Goal: Complete application form

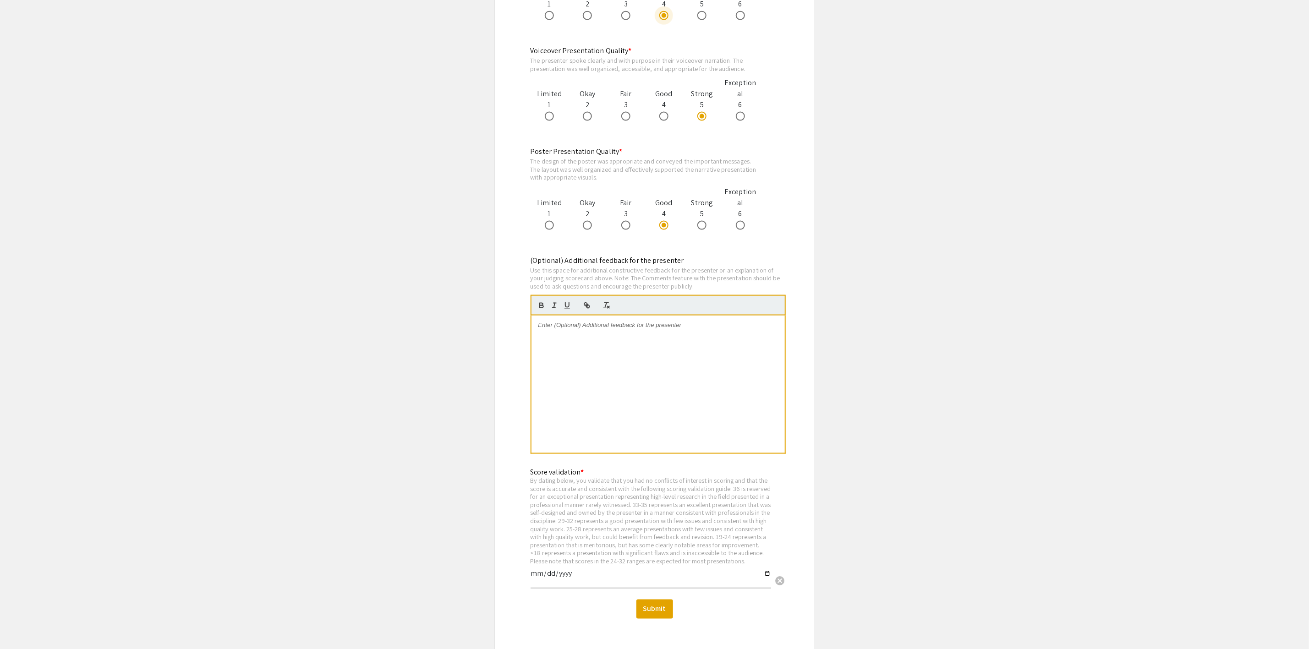
click at [658, 385] on div at bounding box center [657, 384] width 253 height 137
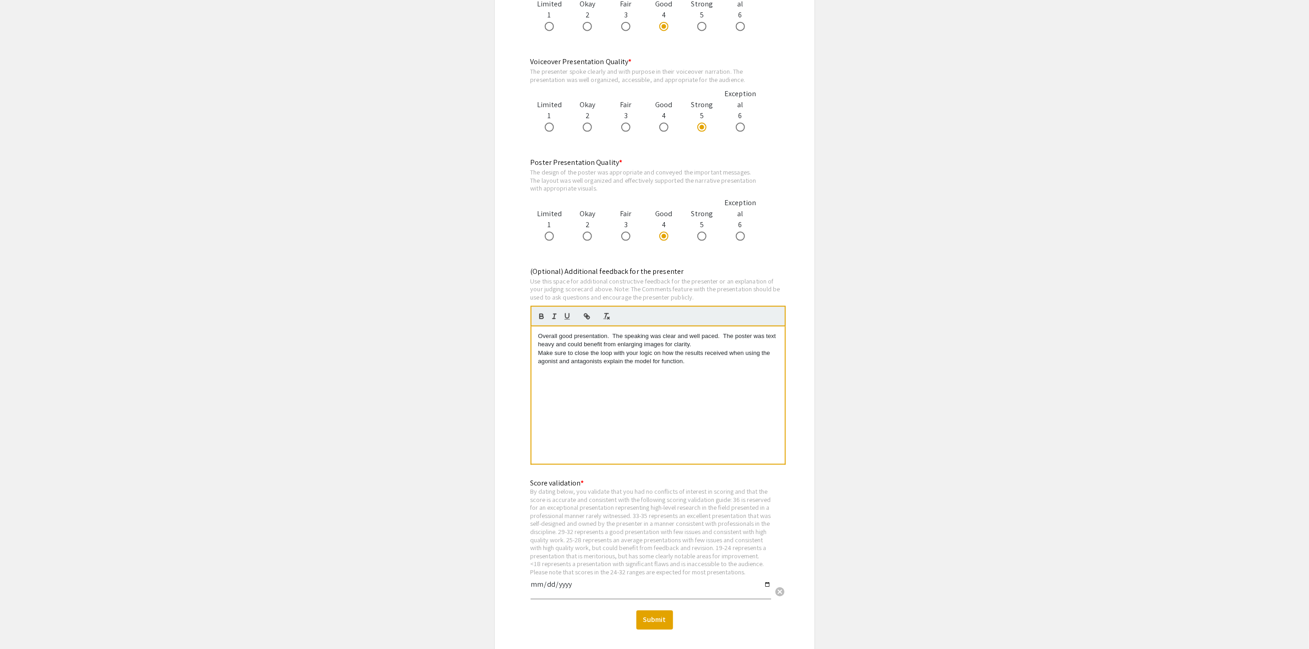
scroll to position [981, 0]
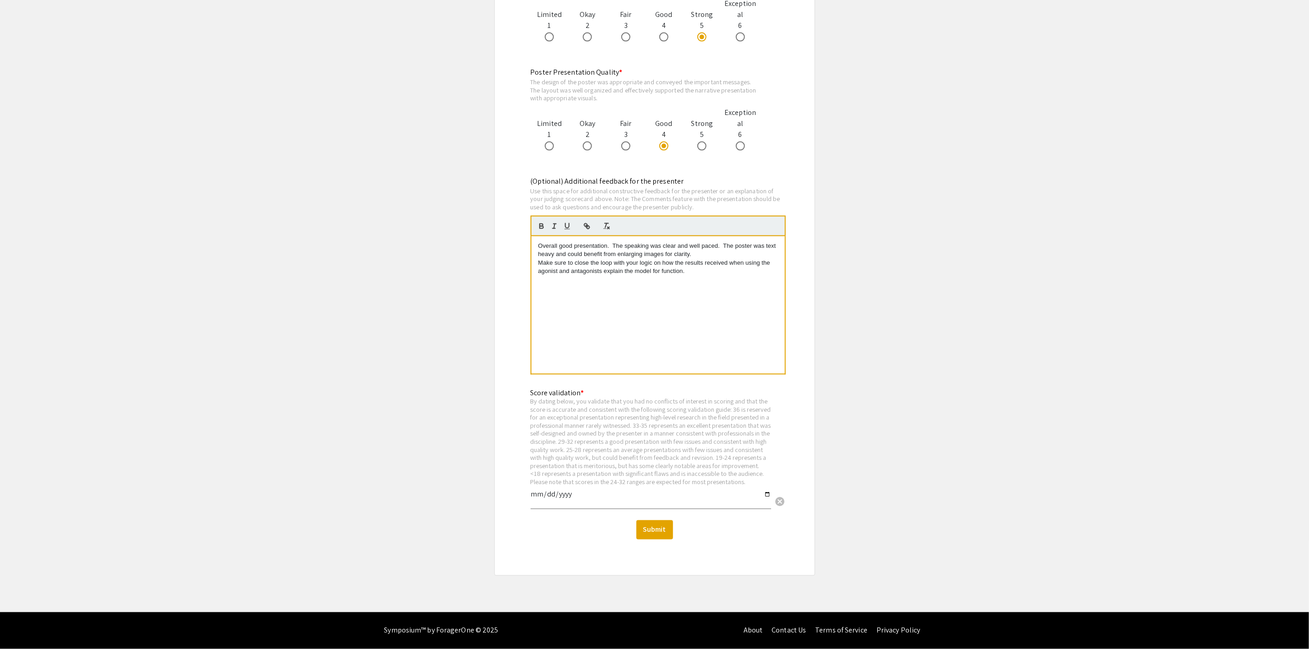
click at [585, 496] on input "date" at bounding box center [650, 499] width 240 height 16
click at [583, 501] on input "date" at bounding box center [650, 499] width 240 height 16
click at [763, 492] on input "date" at bounding box center [650, 499] width 240 height 16
type input "[DATE]"
click at [660, 529] on button "Submit" at bounding box center [654, 529] width 37 height 19
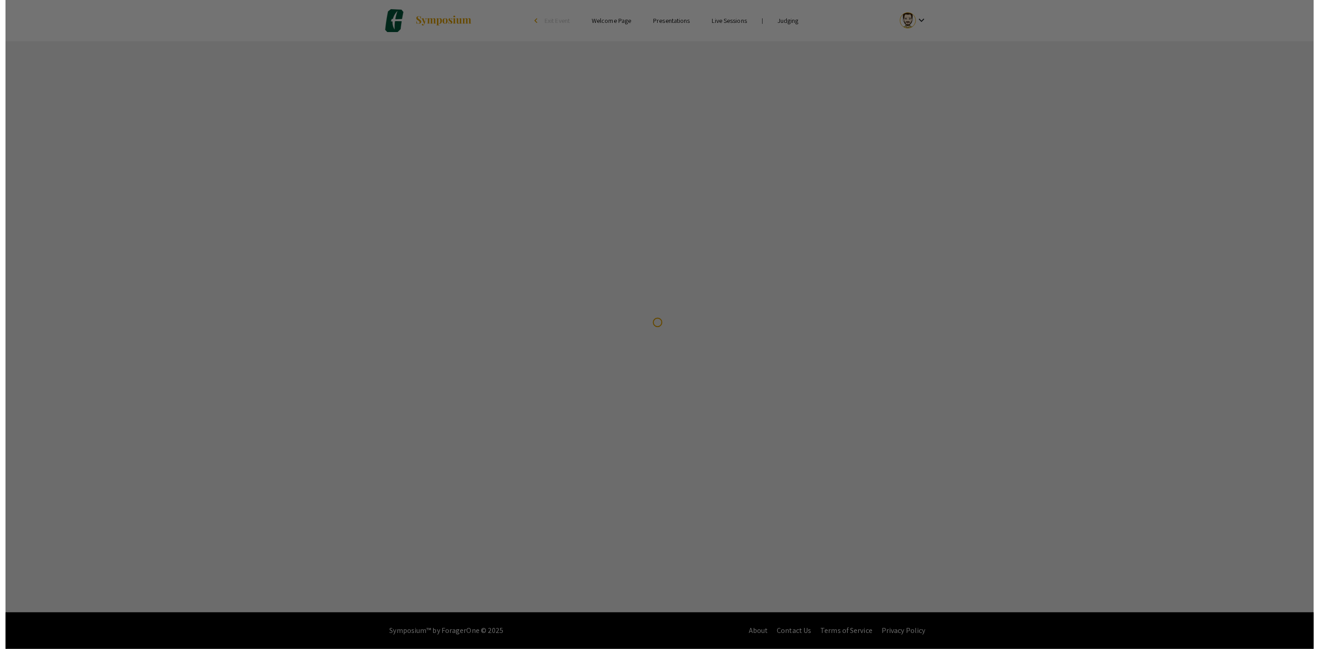
scroll to position [0, 0]
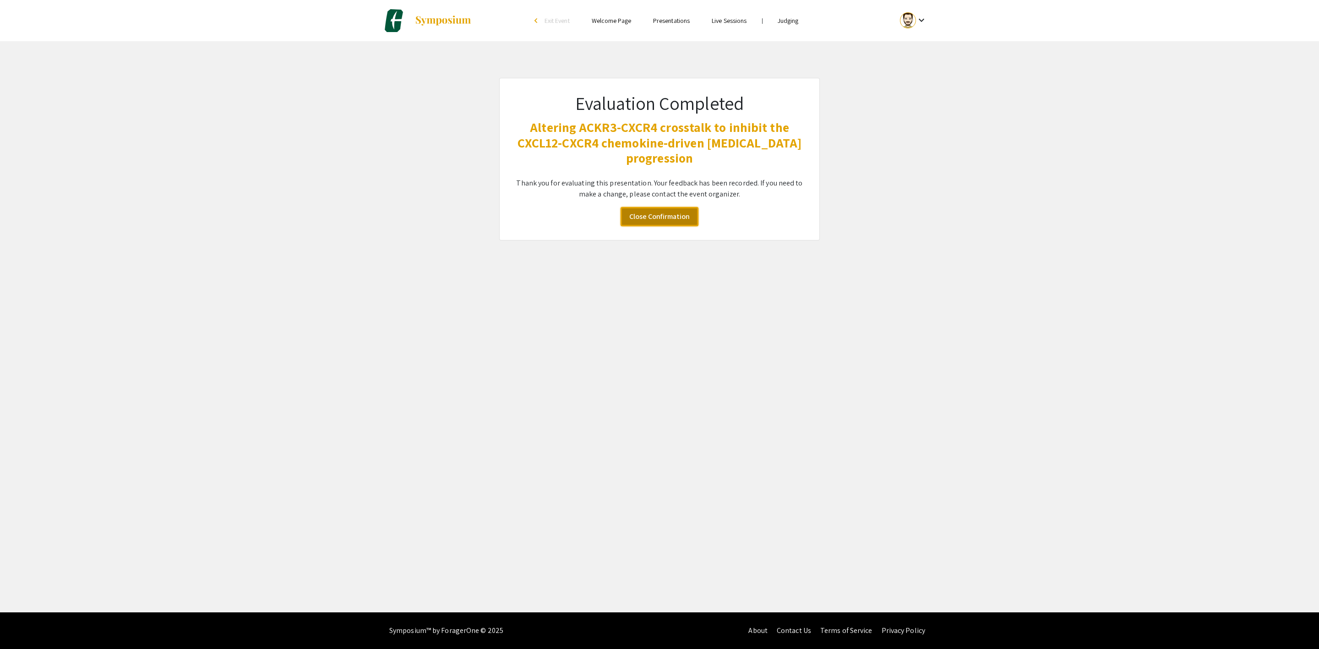
drag, startPoint x: 664, startPoint y: 220, endPoint x: 687, endPoint y: 207, distance: 26.8
click at [664, 220] on link "Close Confirmation" at bounding box center [660, 216] width 78 height 19
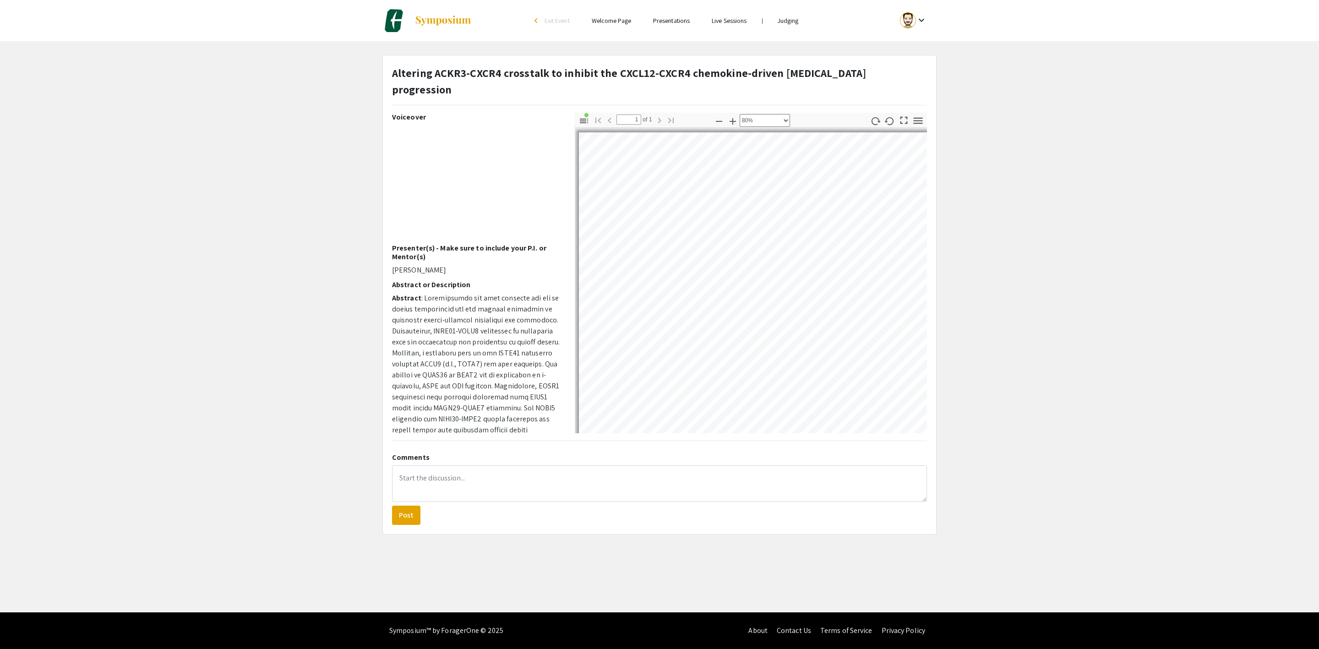
select select "custom"
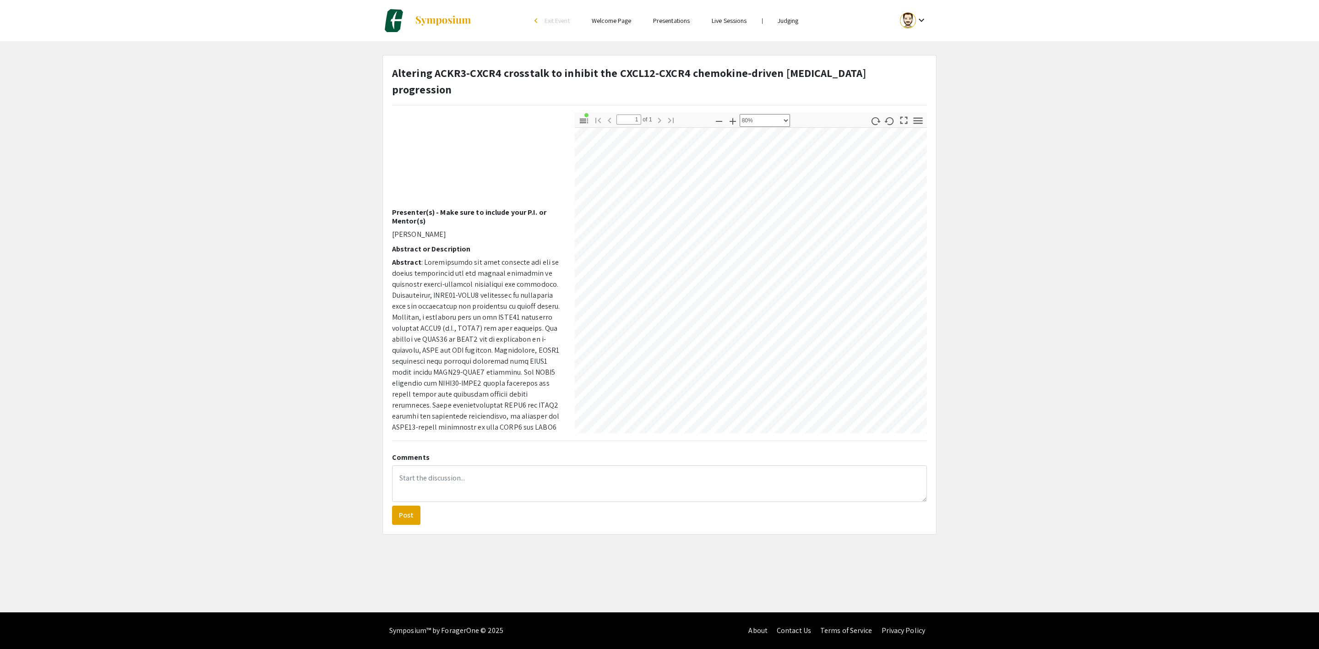
scroll to position [359, 429]
